Goal: Information Seeking & Learning: Find specific fact

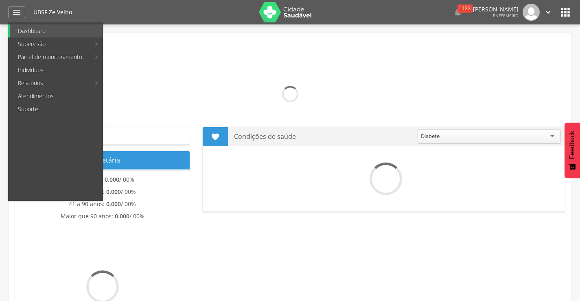
click at [34, 69] on link "Indivíduos" at bounding box center [56, 70] width 93 height 13
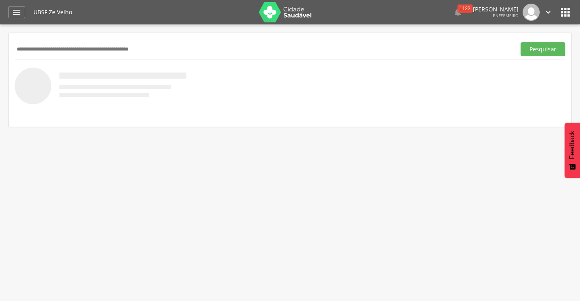
click at [81, 52] on input "text" at bounding box center [264, 49] width 498 height 14
click at [47, 48] on input "**********" at bounding box center [264, 49] width 498 height 14
type input "**********"
click at [534, 52] on button "Pesquisar" at bounding box center [543, 49] width 45 height 14
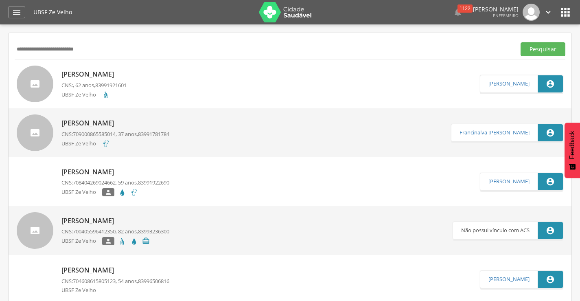
click at [127, 72] on p "[PERSON_NAME]" at bounding box center [93, 74] width 65 height 9
type input "**********"
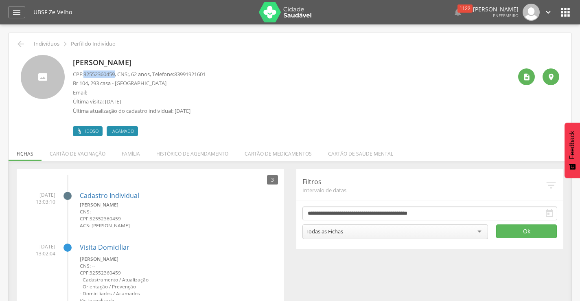
drag, startPoint x: 86, startPoint y: 74, endPoint x: 118, endPoint y: 73, distance: 32.2
click at [115, 73] on span "32552360459" at bounding box center [98, 73] width 31 height 7
click at [521, 79] on div "" at bounding box center [526, 76] width 17 height 17
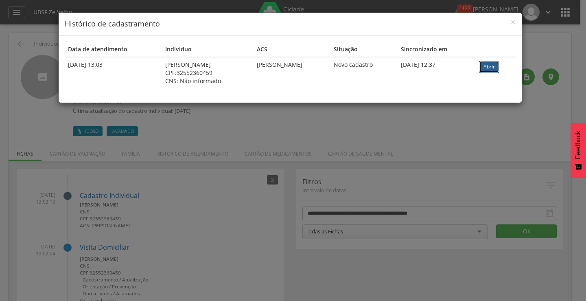
click at [488, 67] on link "Abrir" at bounding box center [489, 67] width 20 height 12
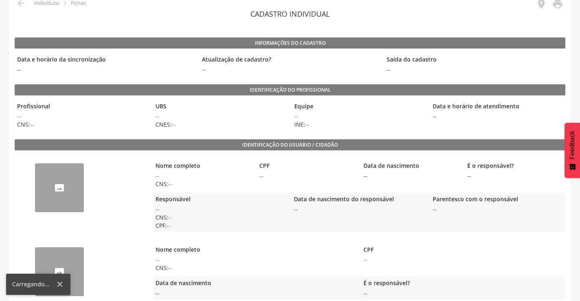
scroll to position [81, 0]
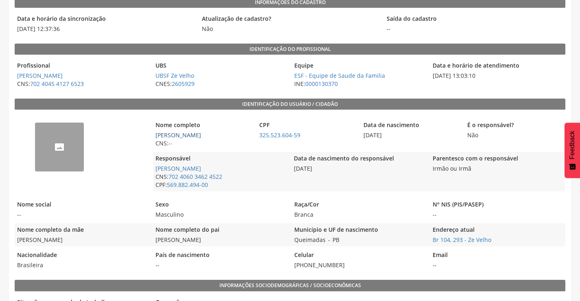
drag, startPoint x: 154, startPoint y: 135, endPoint x: 229, endPoint y: 133, distance: 75.8
click at [229, 133] on span "[PERSON_NAME]" at bounding box center [203, 135] width 100 height 8
click at [270, 179] on span "CNS: 702 4060 3462 4522" at bounding box center [220, 177] width 134 height 8
drag, startPoint x: 402, startPoint y: 136, endPoint x: 362, endPoint y: 135, distance: 39.1
click at [362, 135] on span "[DATE]" at bounding box center [411, 135] width 100 height 8
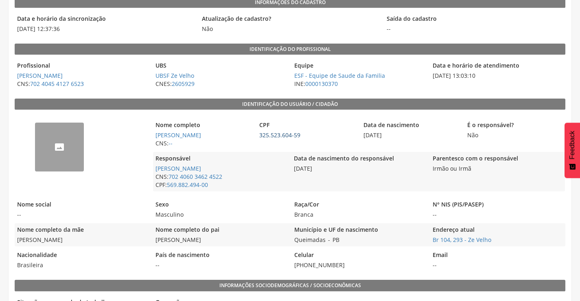
drag, startPoint x: 254, startPoint y: 136, endPoint x: 300, endPoint y: 133, distance: 46.1
click at [300, 133] on div "Nome completo [PERSON_NAME] CNS: -- CPF 325.523.604-59 Data de nascimento [DATE…" at bounding box center [359, 134] width 412 height 31
click at [310, 137] on span "325.523.604-59" at bounding box center [307, 135] width 100 height 8
drag, startPoint x: 310, startPoint y: 137, endPoint x: 265, endPoint y: 138, distance: 45.6
click at [265, 138] on span "325.523.604-59" at bounding box center [307, 135] width 100 height 8
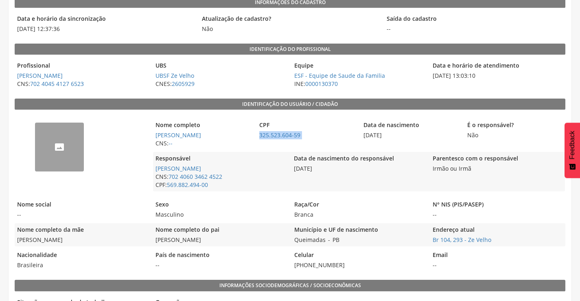
drag, startPoint x: 234, startPoint y: 134, endPoint x: 154, endPoint y: 136, distance: 80.2
click at [154, 136] on span "[PERSON_NAME]" at bounding box center [203, 135] width 100 height 8
drag, startPoint x: 398, startPoint y: 135, endPoint x: 365, endPoint y: 135, distance: 33.4
click at [365, 135] on span "[DATE]" at bounding box center [411, 135] width 100 height 8
drag, startPoint x: 254, startPoint y: 168, endPoint x: 156, endPoint y: 169, distance: 98.2
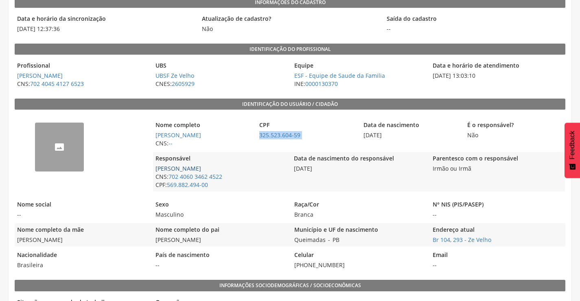
click at [156, 169] on span "[PERSON_NAME]" at bounding box center [220, 169] width 134 height 8
click at [234, 205] on legend "Sexo" at bounding box center [220, 204] width 134 height 9
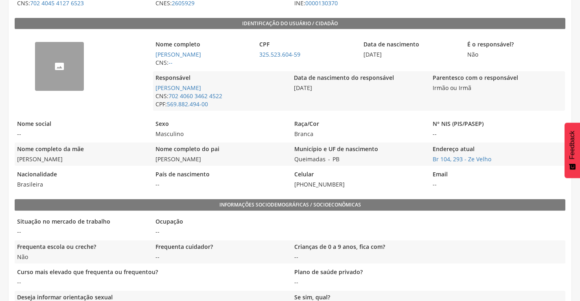
scroll to position [163, 0]
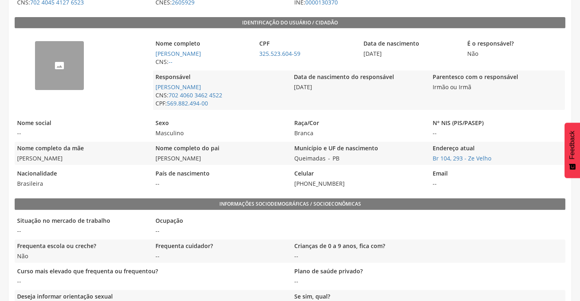
drag, startPoint x: 81, startPoint y: 159, endPoint x: 14, endPoint y: 160, distance: 66.4
click at [94, 168] on div "Nacionalidade Brasileira" at bounding box center [82, 178] width 134 height 23
drag, startPoint x: 80, startPoint y: 157, endPoint x: 17, endPoint y: 160, distance: 63.2
click at [17, 160] on span "[PERSON_NAME]" at bounding box center [82, 158] width 134 height 8
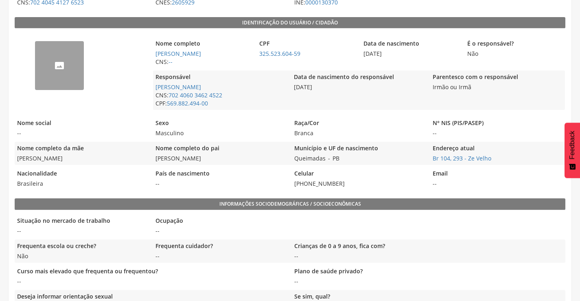
drag, startPoint x: 339, startPoint y: 183, endPoint x: 291, endPoint y: 184, distance: 48.5
click at [291, 184] on div "Nacionalidade Brasileira País de nascimento -- Celular [PHONE_NUMBER] Email --" at bounding box center [290, 178] width 551 height 23
drag, startPoint x: 500, startPoint y: 158, endPoint x: 431, endPoint y: 154, distance: 68.5
click at [431, 154] on span "Br 104, 293 - Ze Velho" at bounding box center [497, 158] width 134 height 8
copy link "Br 104, 293 - Ze Velho"
